Goal: Understand site structure: Understand site structure

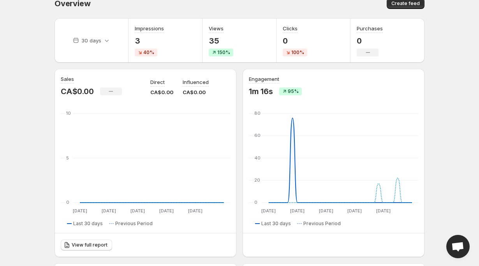
scroll to position [12, 0]
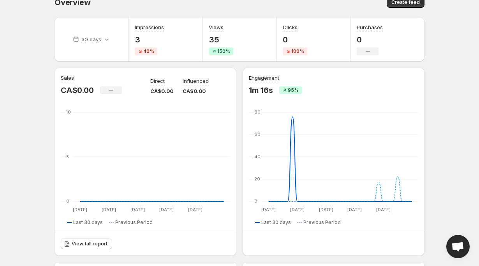
click at [149, 53] on span "40%" at bounding box center [148, 51] width 11 height 6
click at [225, 47] on div "Views 35 150%" at bounding box center [221, 39] width 25 height 32
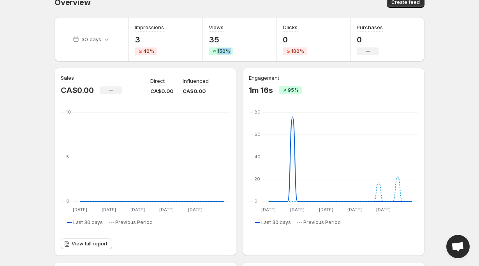
click at [225, 47] on div "Views 35 150%" at bounding box center [221, 39] width 25 height 32
click at [293, 46] on div "Clicks 0 100%" at bounding box center [295, 39] width 25 height 32
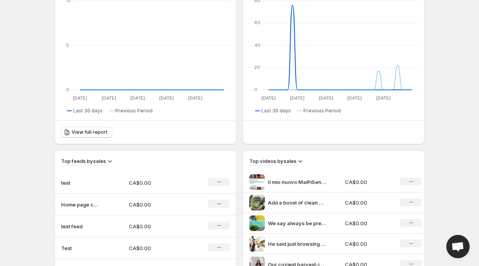
scroll to position [0, 0]
